Goal: Task Accomplishment & Management: Complete application form

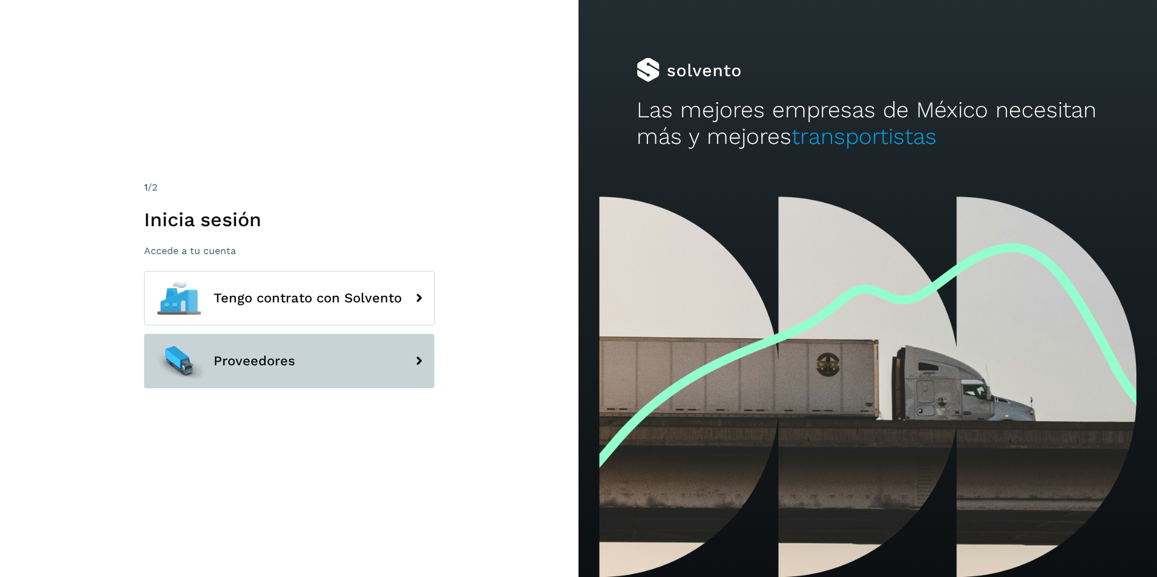
click at [314, 361] on button "Proveedores" at bounding box center [289, 361] width 291 height 54
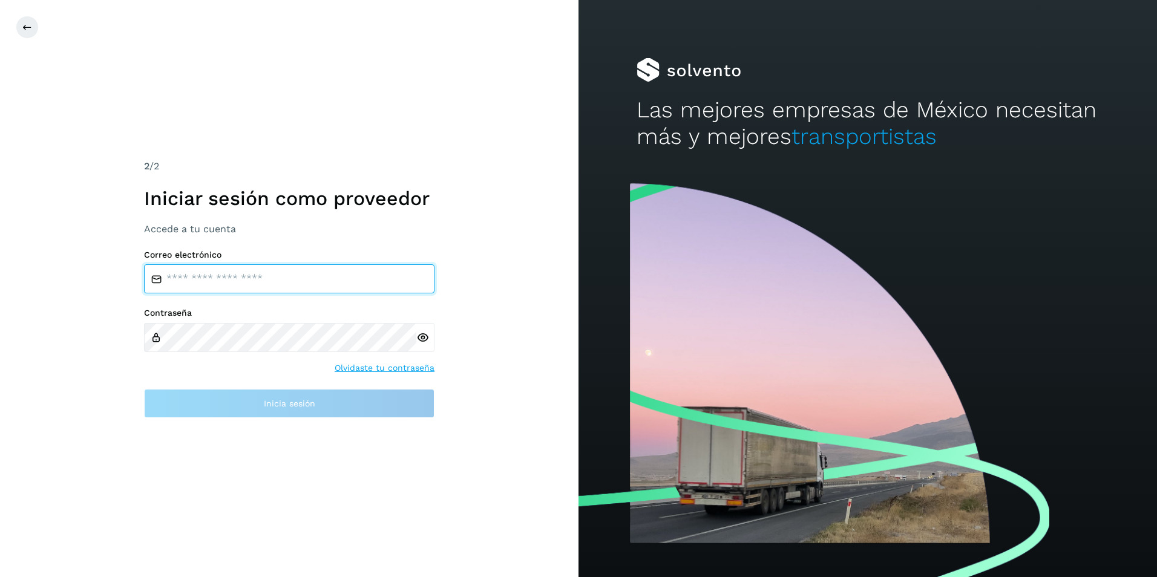
click at [232, 266] on input "email" at bounding box center [289, 278] width 291 height 29
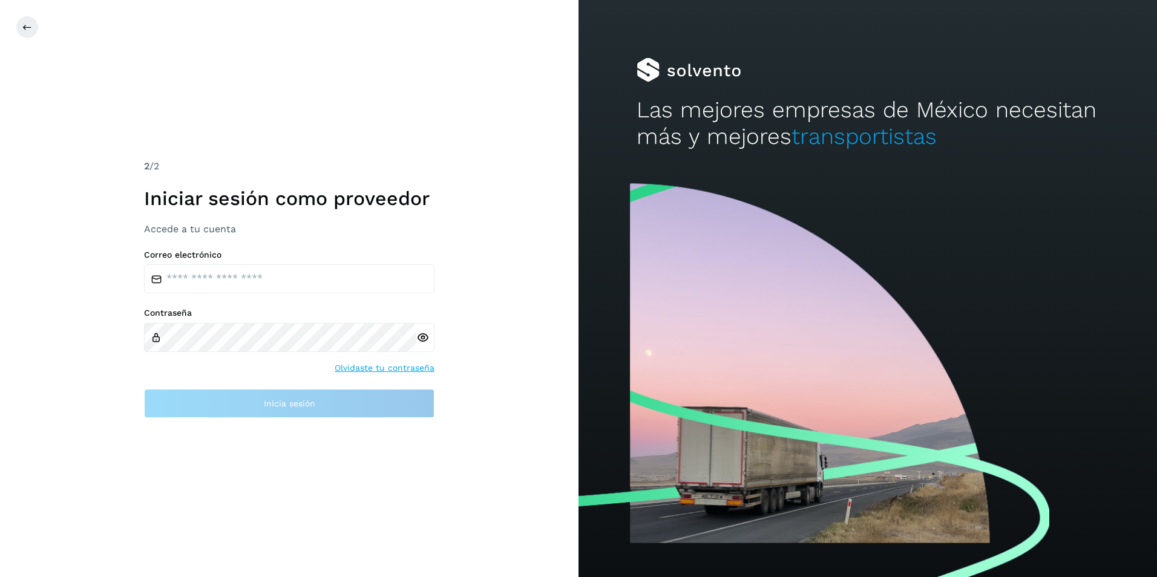
click at [372, 461] on div "2 /2 Iniciar sesión como proveedor Accede a tu cuenta Correo electrónico Contra…" at bounding box center [289, 288] width 579 height 577
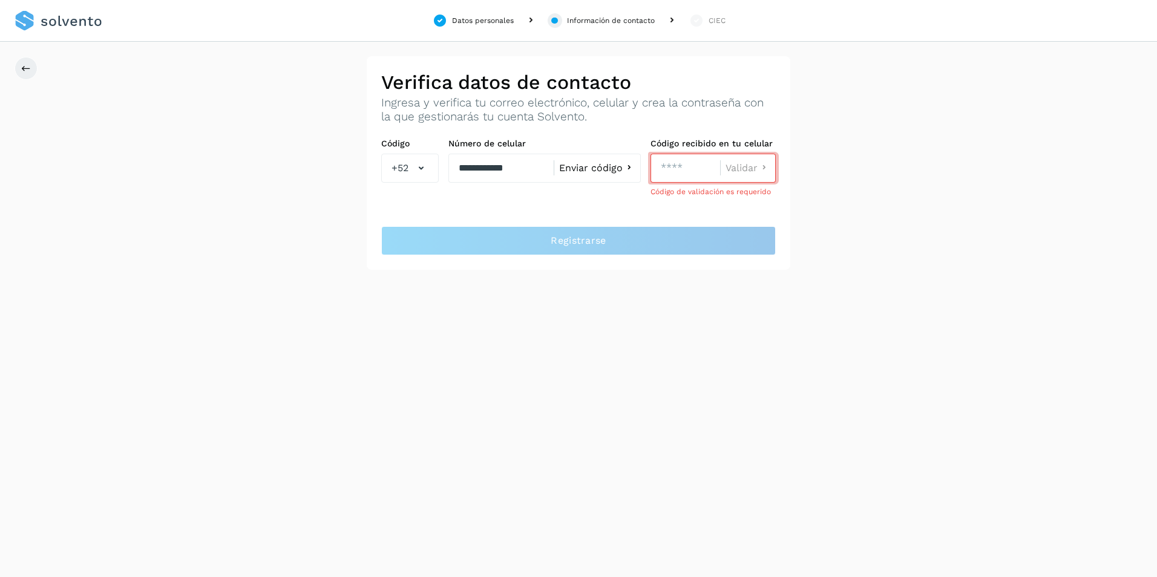
click at [574, 318] on div "**********" at bounding box center [578, 288] width 1157 height 577
